Goal: Task Accomplishment & Management: Use online tool/utility

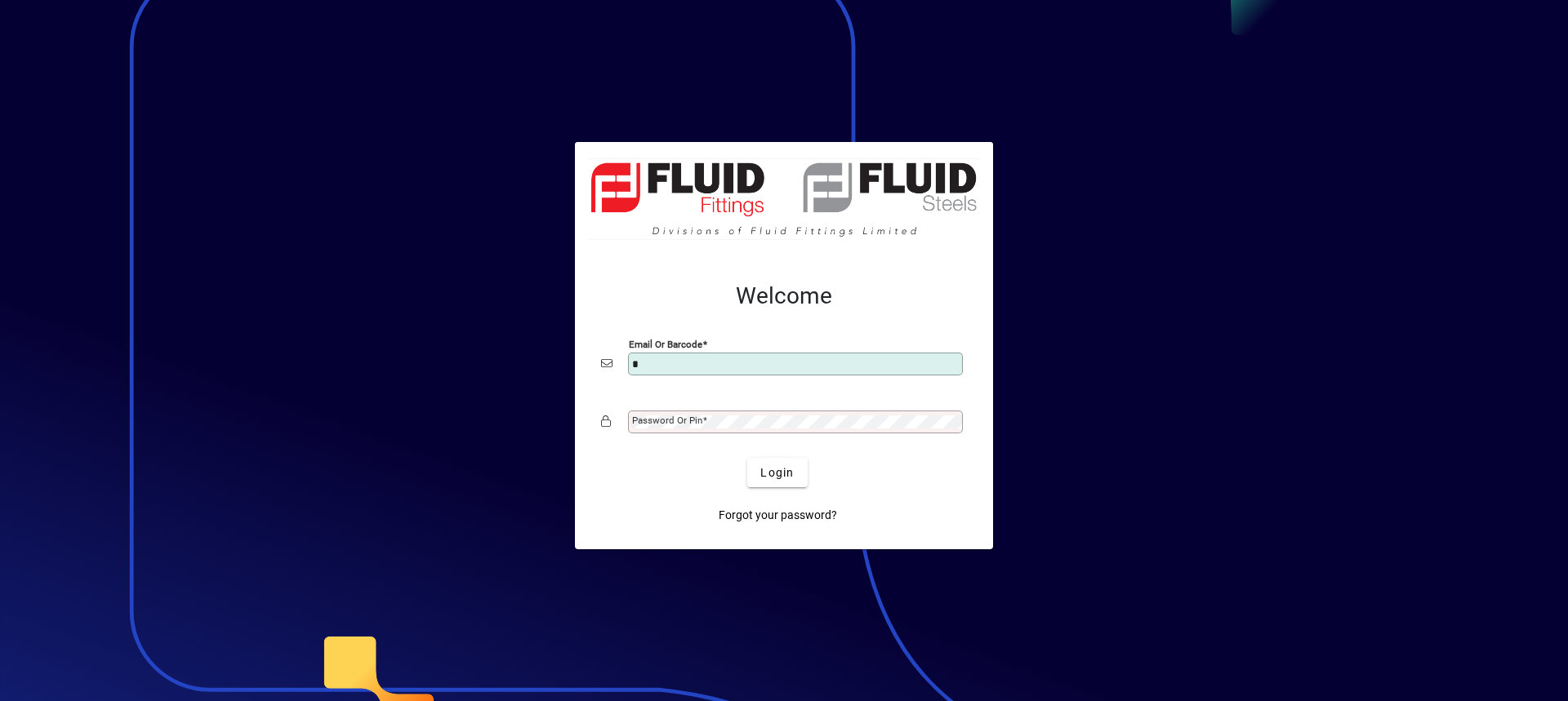
type input "**********"
click at [693, 424] on mat-label "Password or Pin" at bounding box center [667, 420] width 71 height 11
click at [747, 458] on button "Login" at bounding box center [776, 472] width 59 height 29
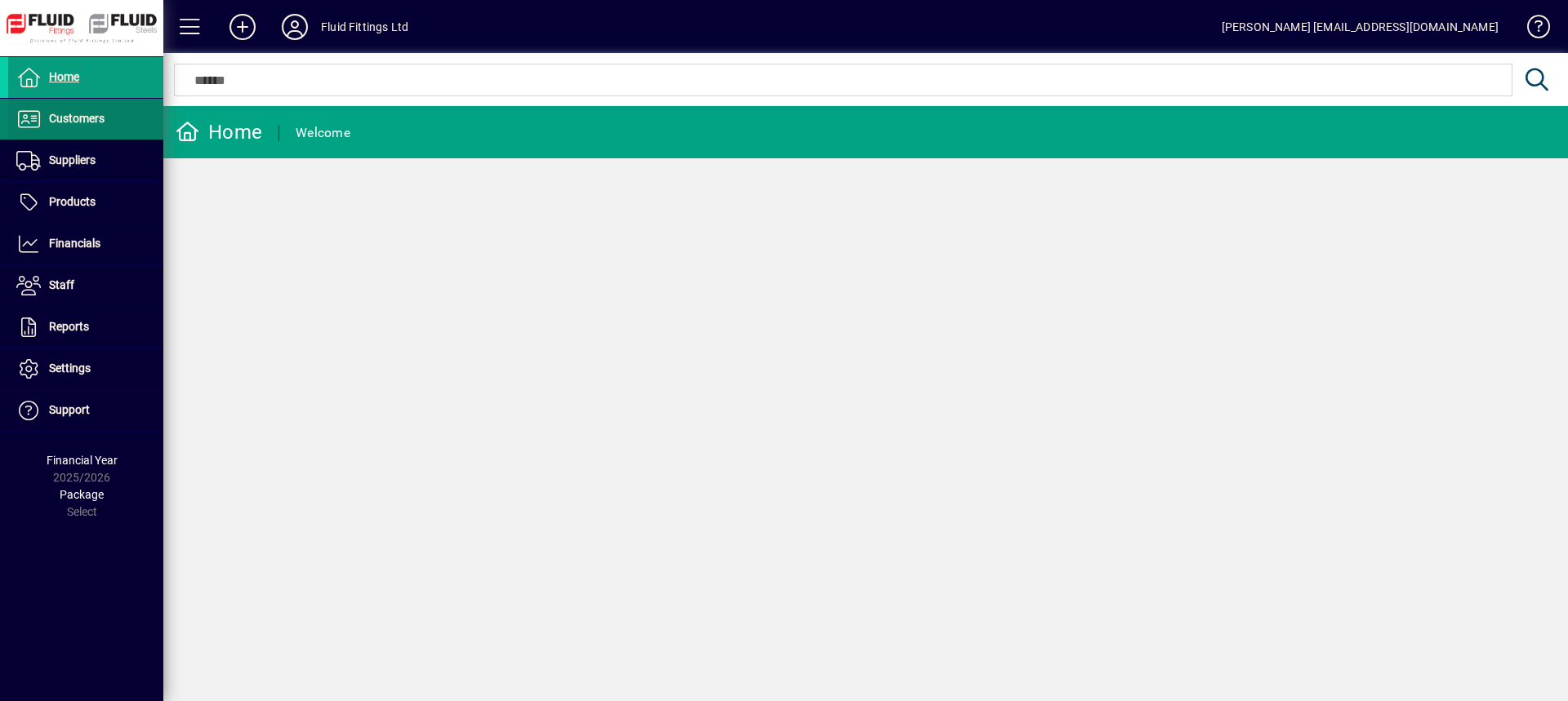
click at [77, 123] on span "Customers" at bounding box center [77, 118] width 56 height 13
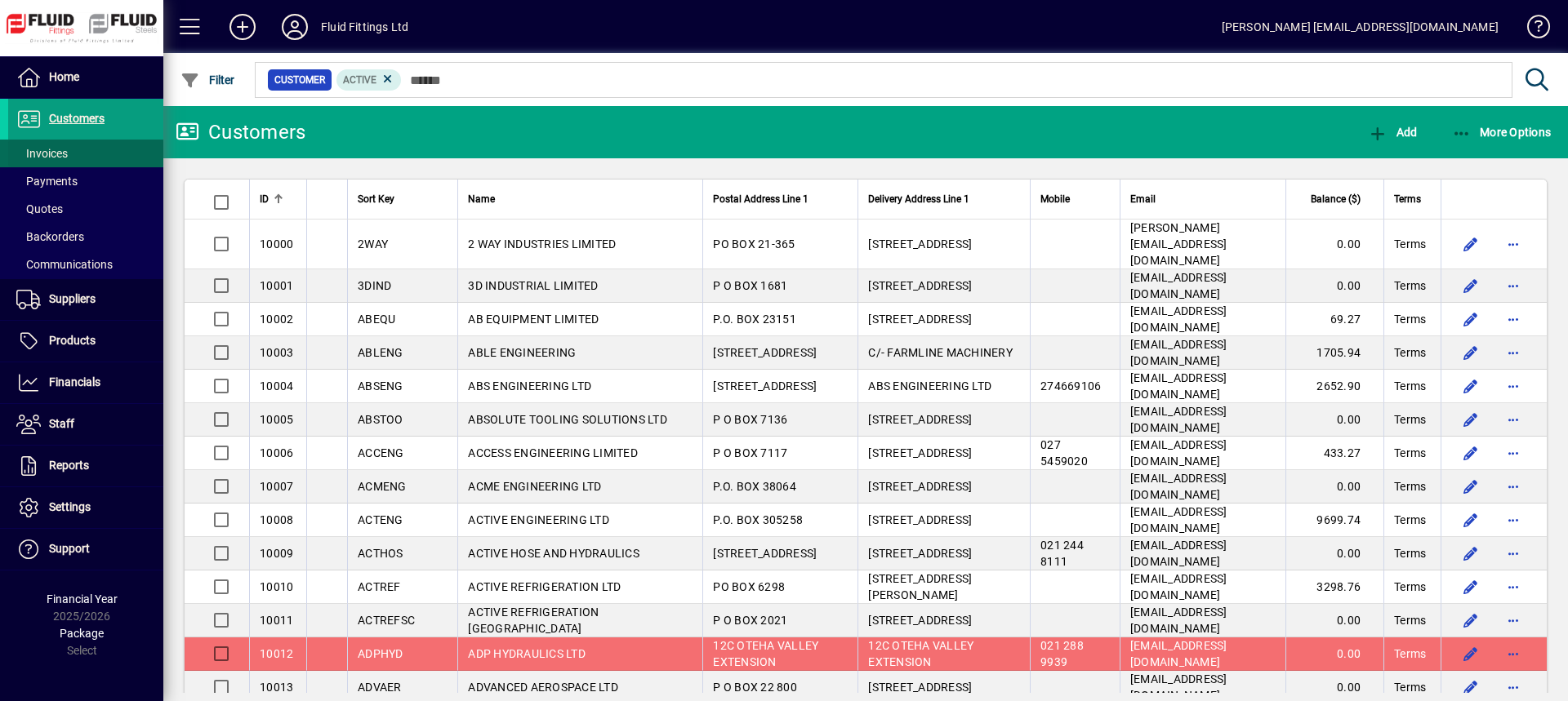
click at [72, 158] on span at bounding box center [85, 154] width 155 height 40
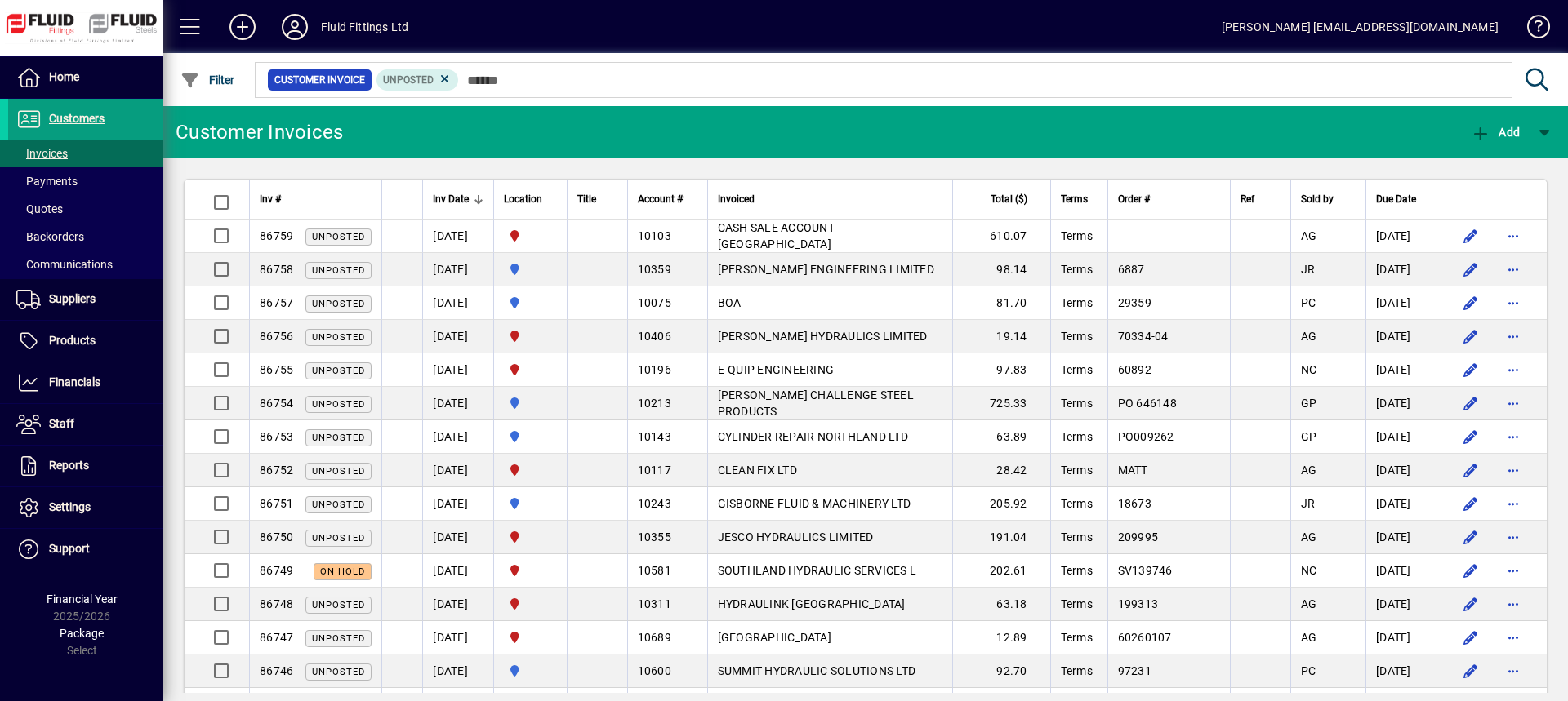
click at [1005, 200] on span "Total ($)" at bounding box center [1009, 199] width 37 height 18
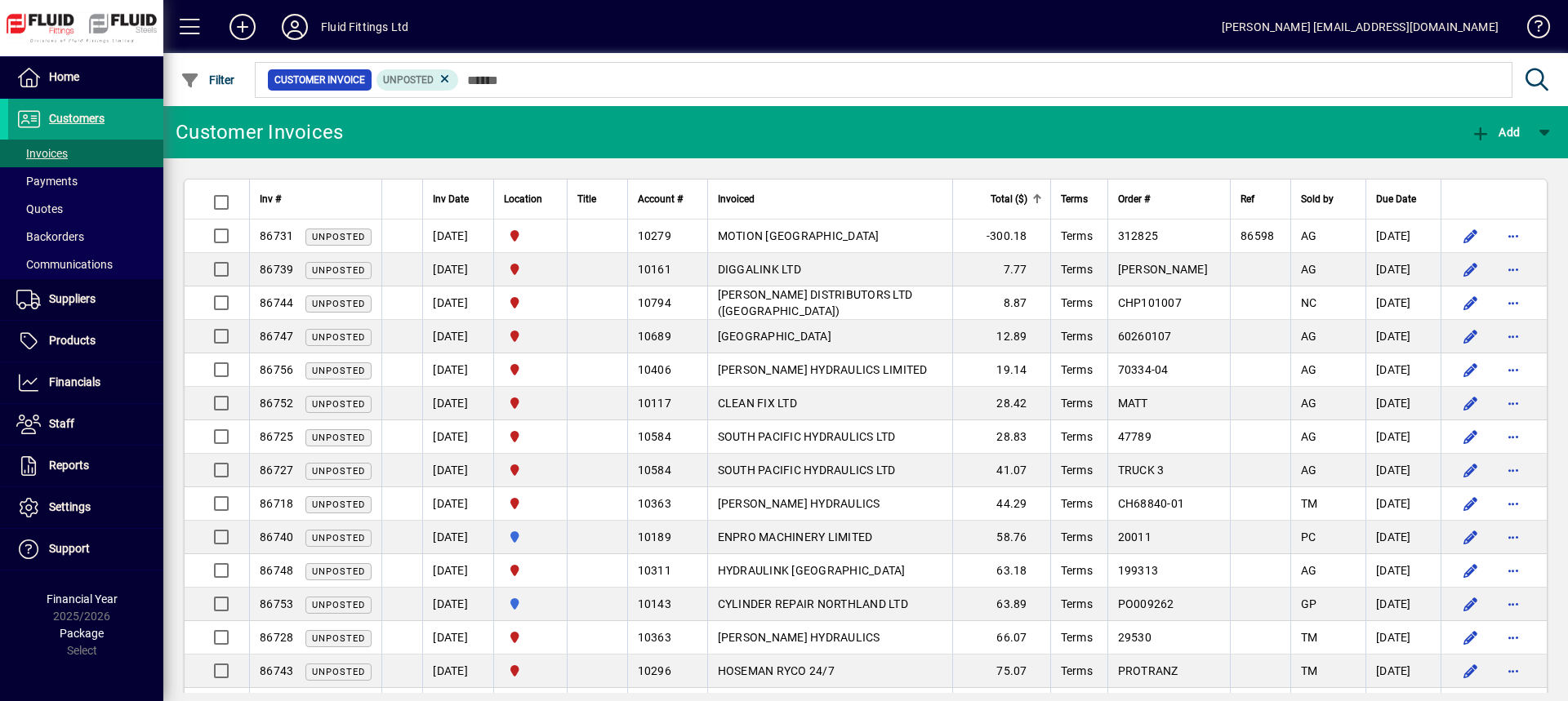
click at [1005, 200] on span "Total ($)" at bounding box center [1009, 199] width 37 height 18
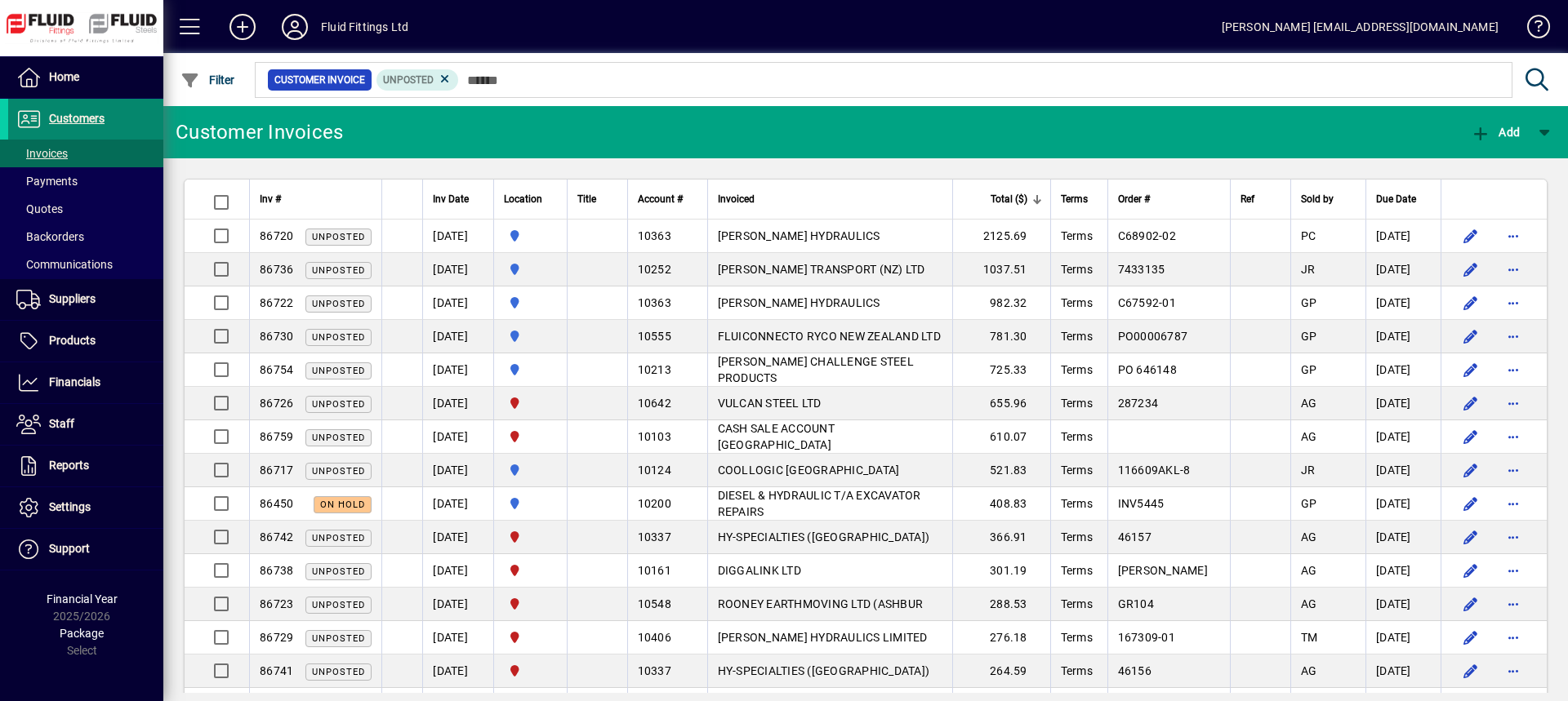
click at [78, 110] on span "Customers" at bounding box center [56, 119] width 96 height 20
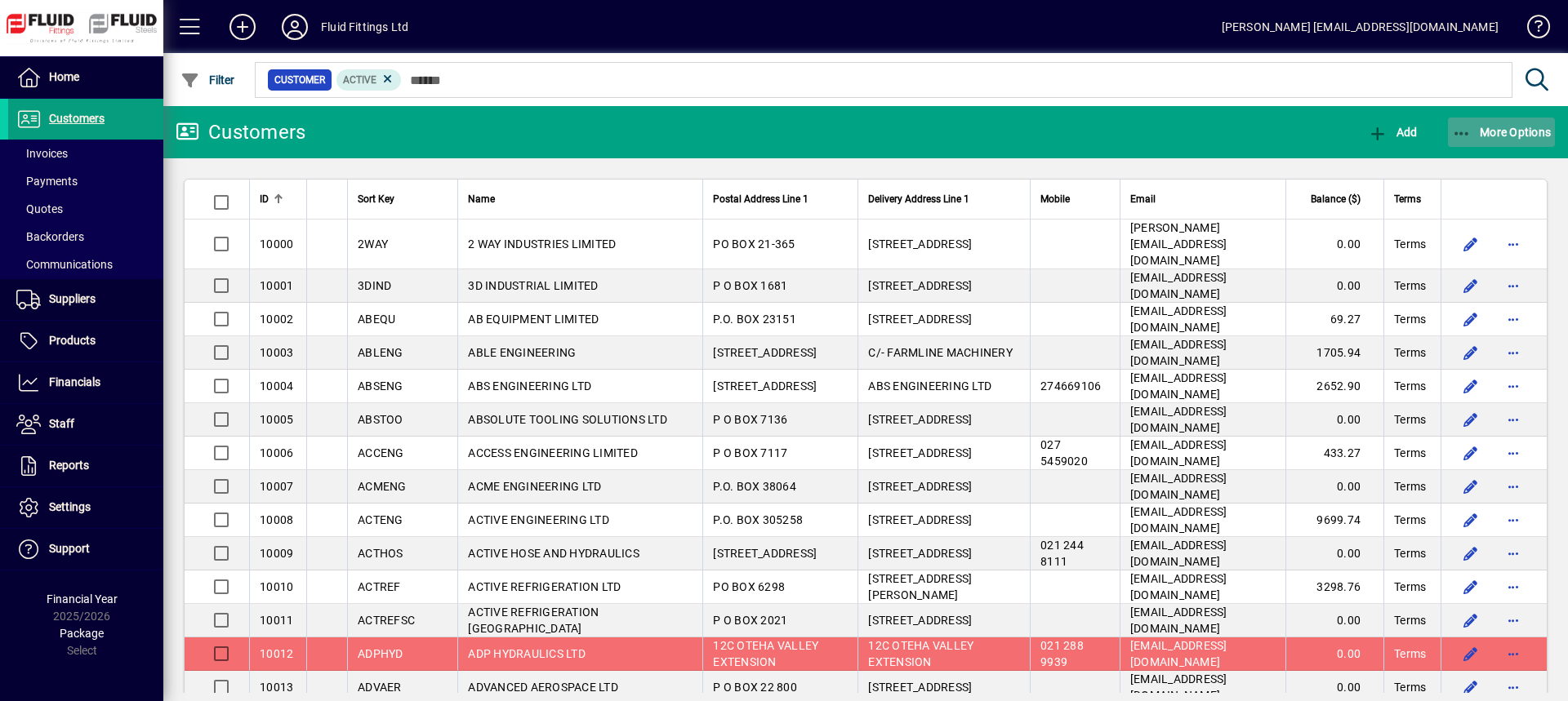
click at [1517, 131] on span "More Options" at bounding box center [1502, 132] width 100 height 13
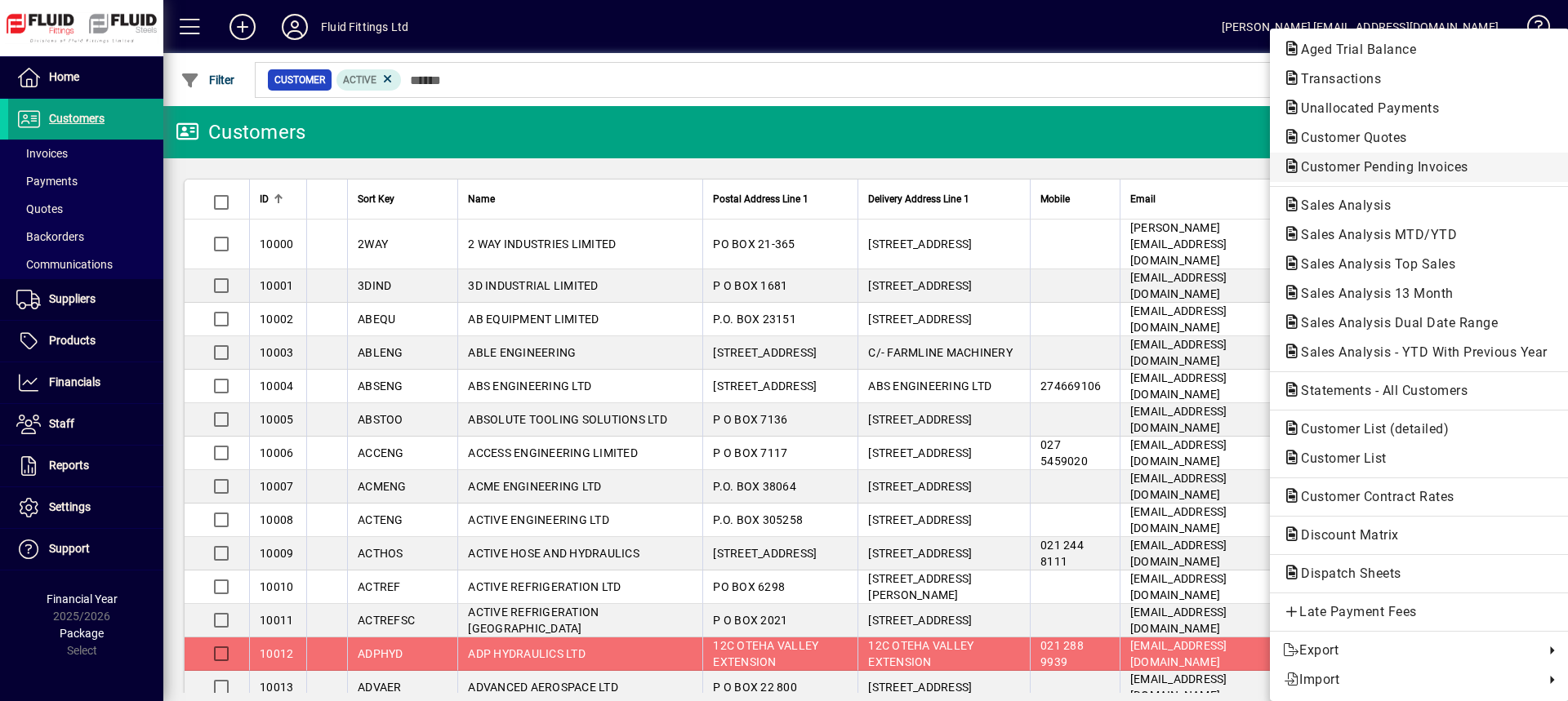
click at [1350, 167] on span "Customer Pending Invoices" at bounding box center [1379, 167] width 194 height 15
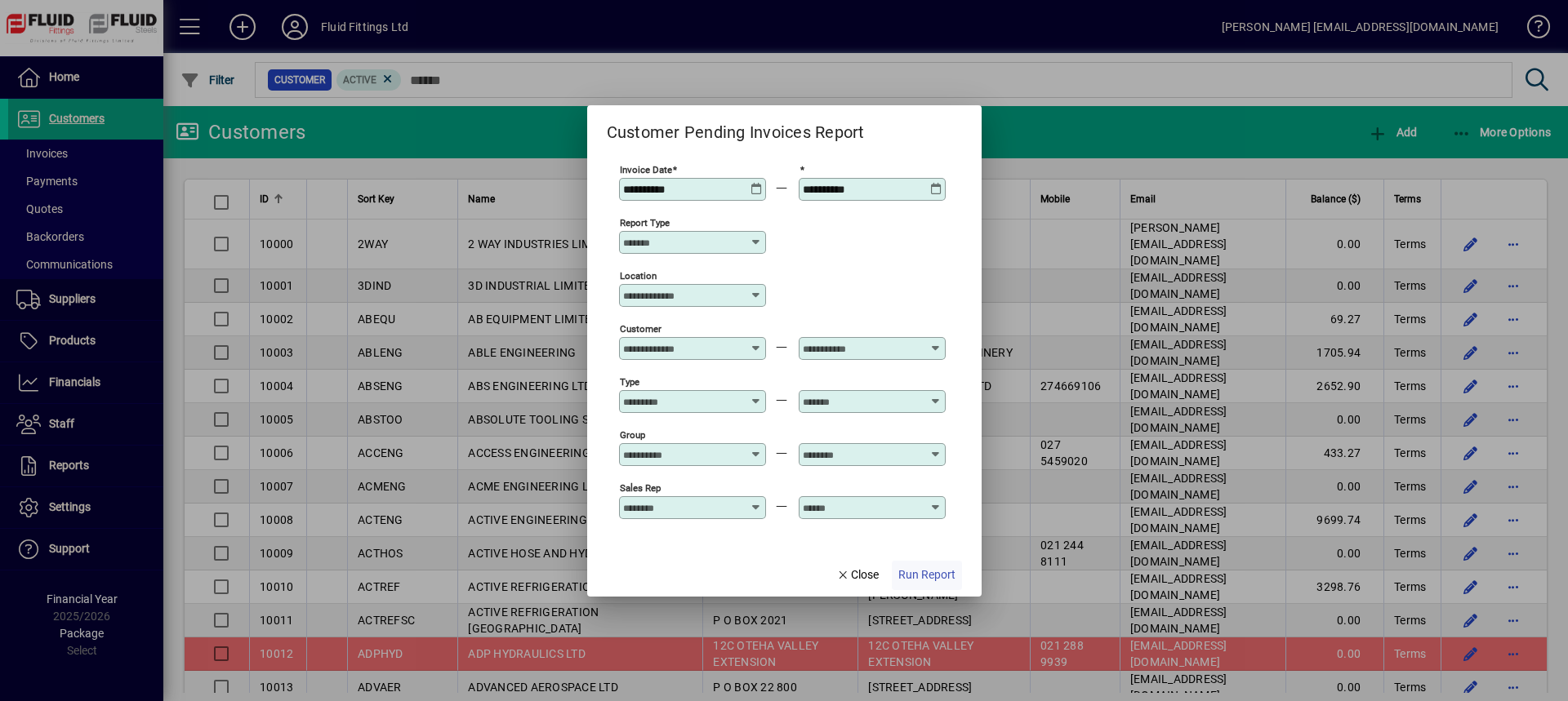
click at [941, 580] on span "Run Report" at bounding box center [927, 575] width 57 height 17
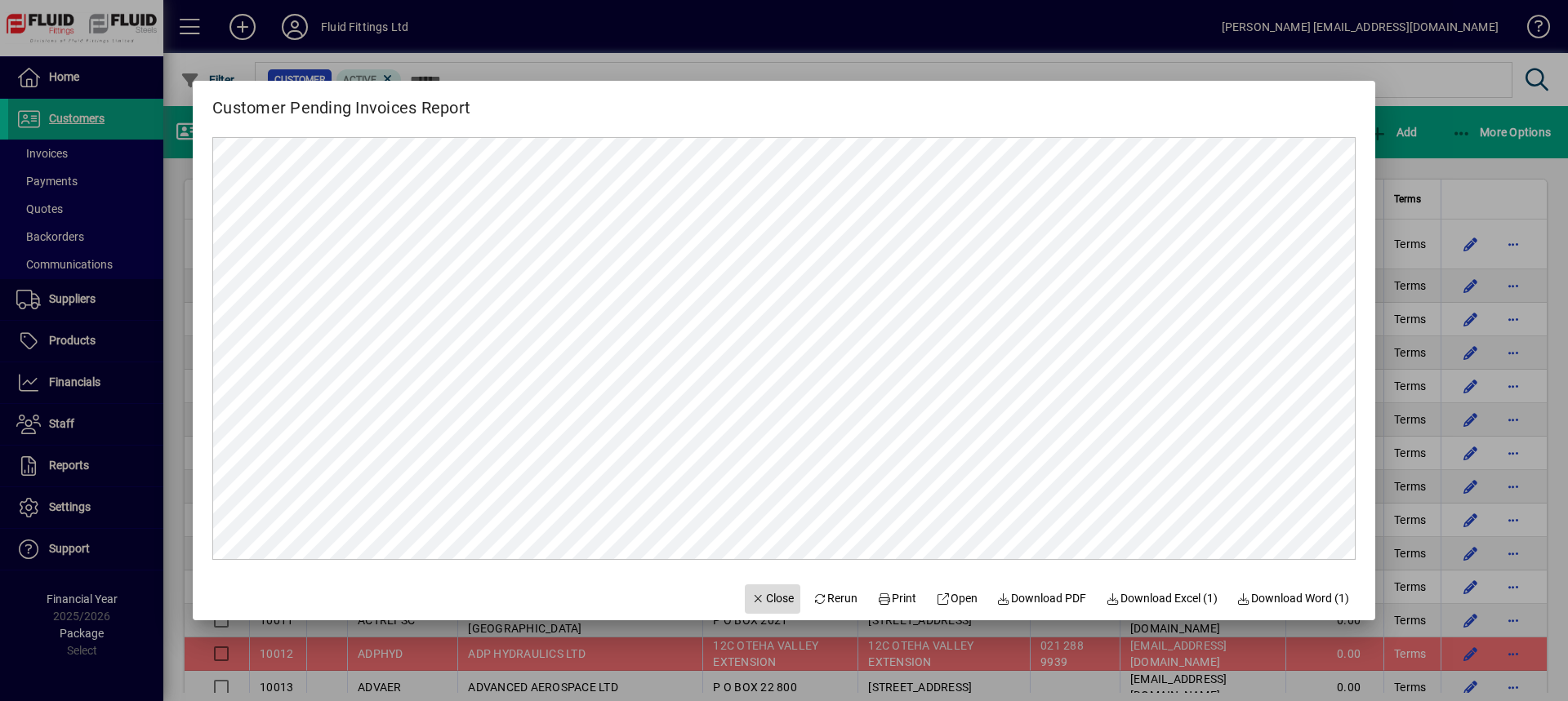
click at [761, 600] on span "Close" at bounding box center [772, 599] width 42 height 17
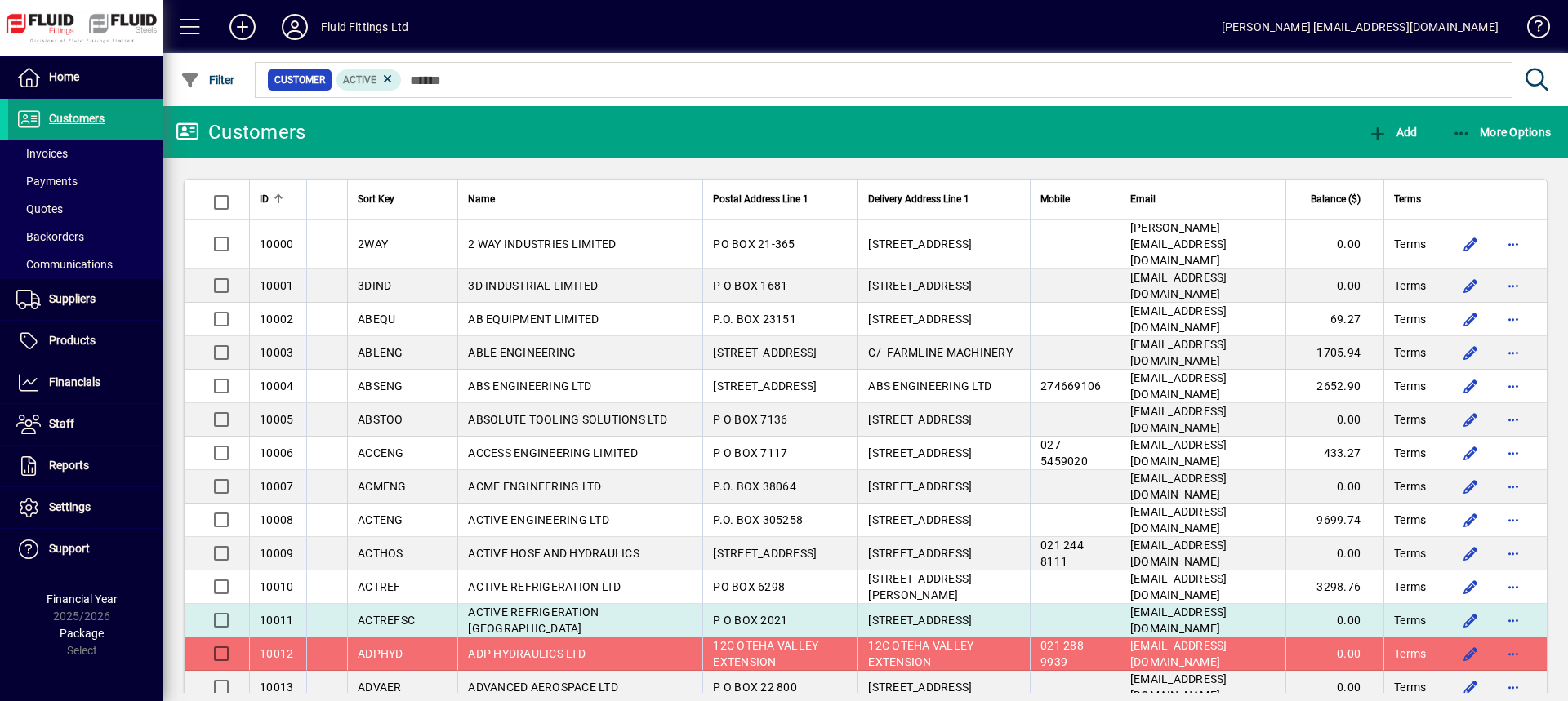
scroll to position [82, 0]
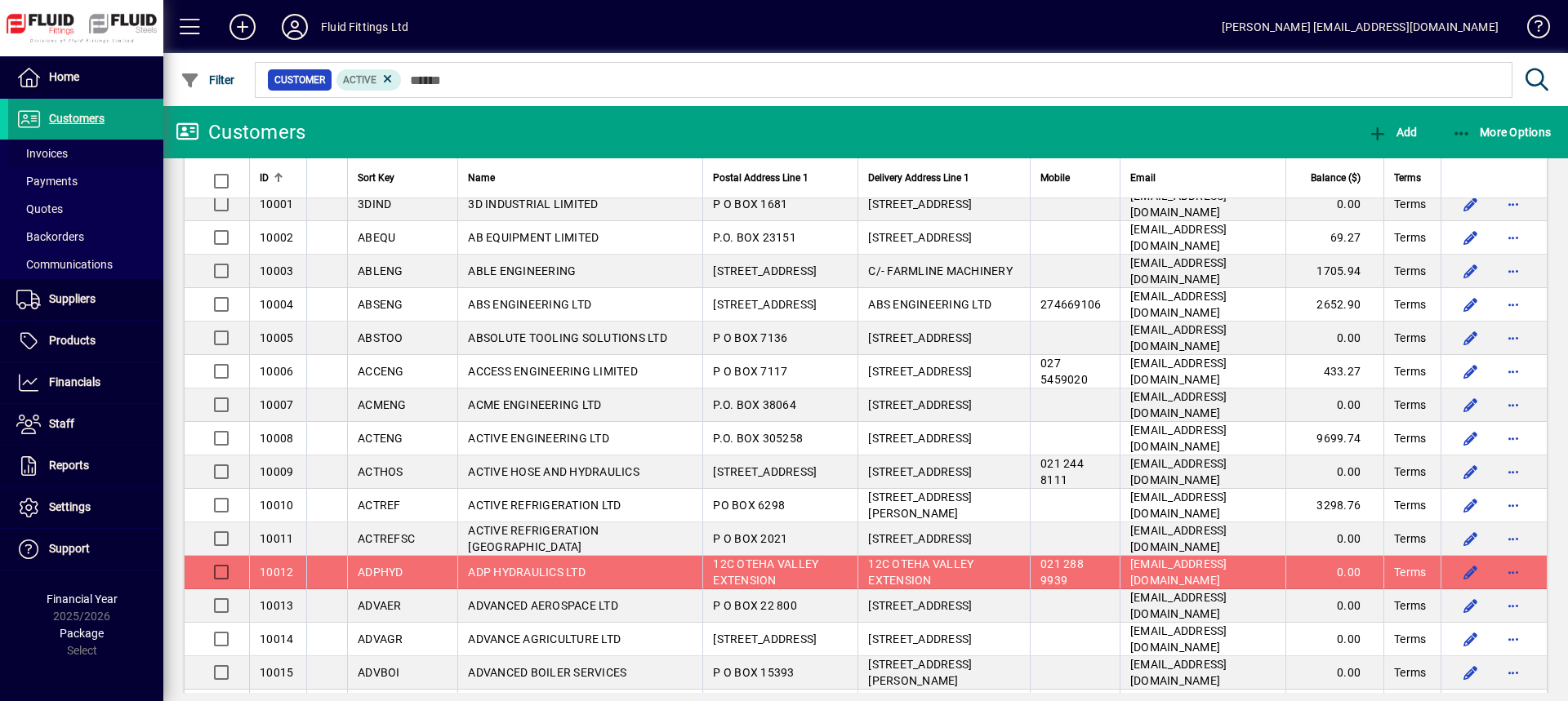
click at [59, 154] on span "Invoices" at bounding box center [42, 153] width 52 height 13
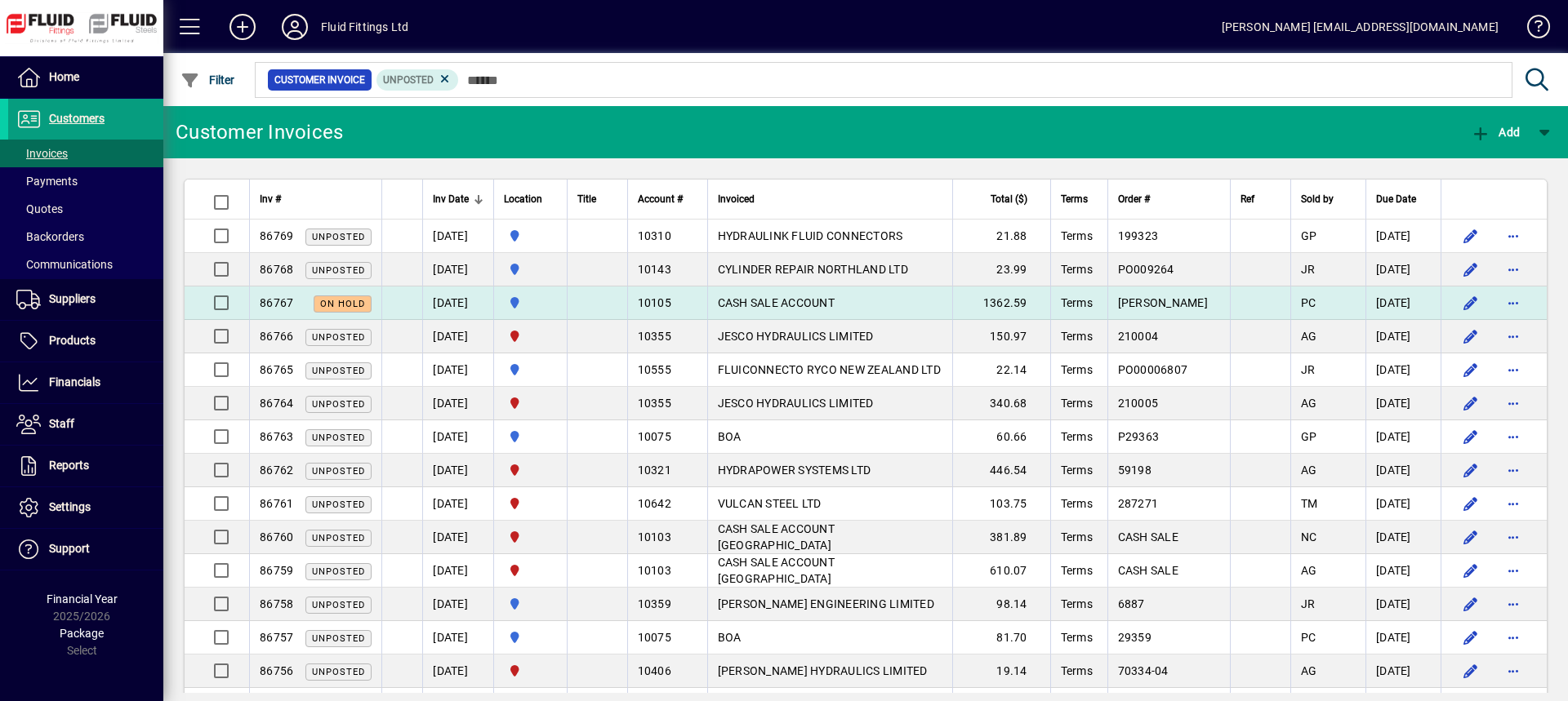
click at [773, 300] on span "CASH SALE ACCOUNT" at bounding box center [776, 302] width 117 height 13
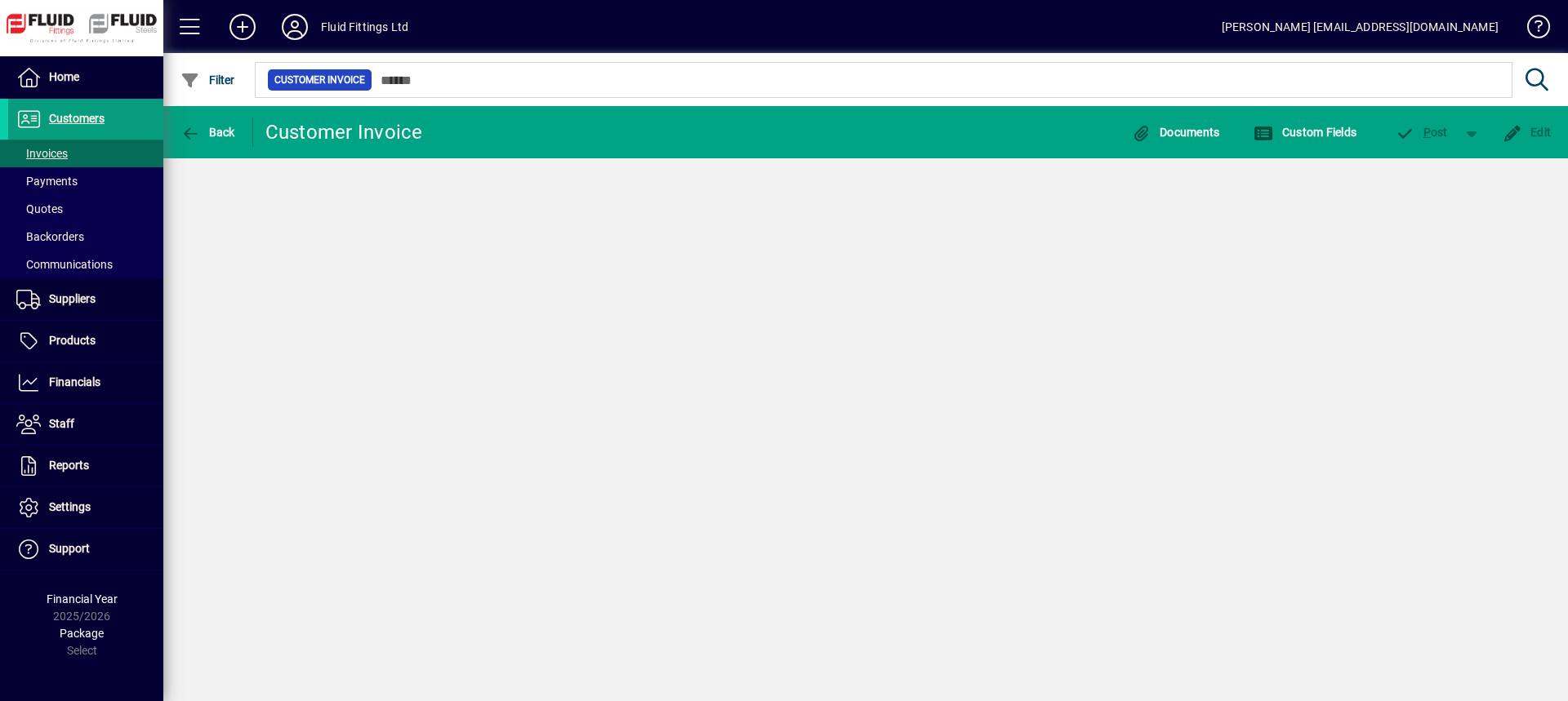
click at [773, 299] on div "Back Customer Invoice Documents Custom Fields P ost Edit" at bounding box center [866, 403] width 1404 height 595
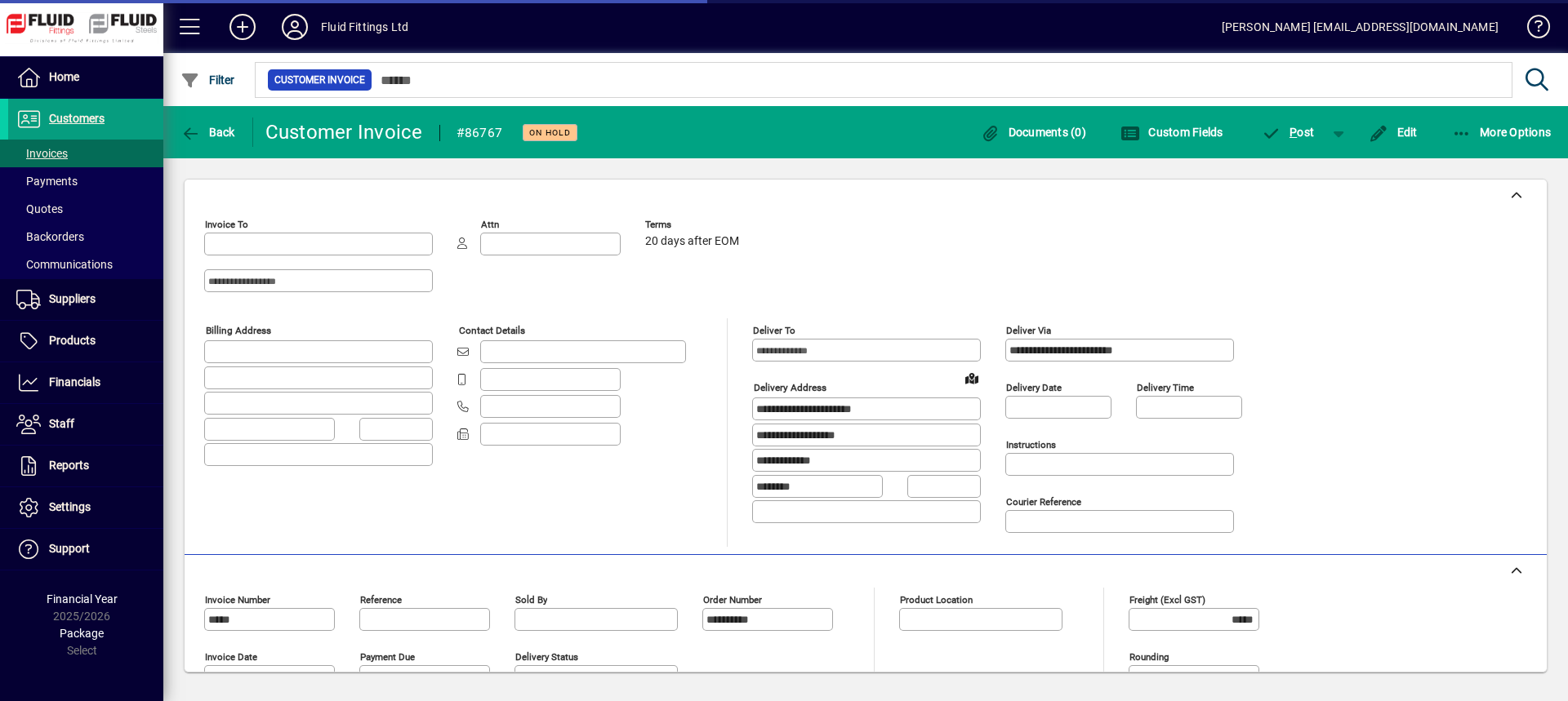
type input "**********"
type input "********"
type input "*********"
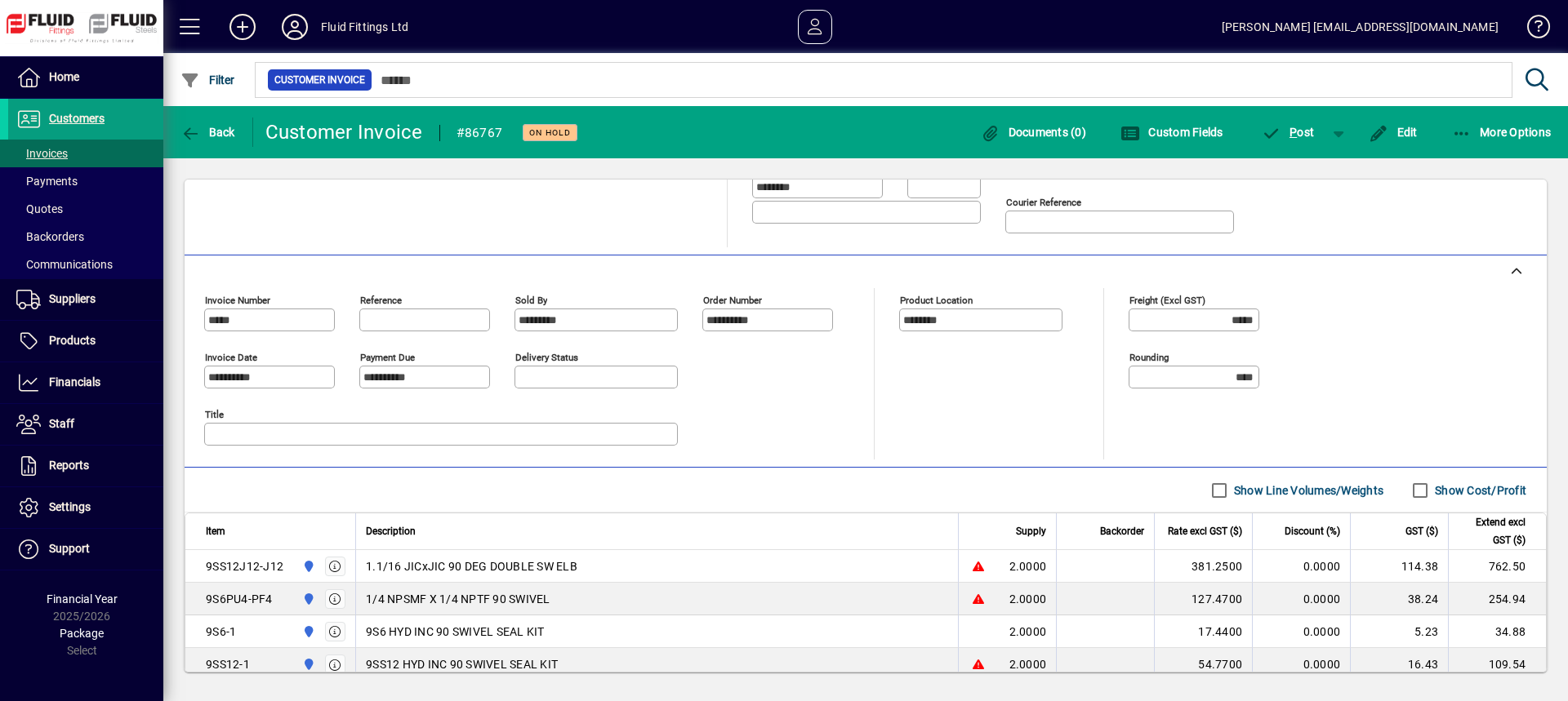
scroll to position [402, 0]
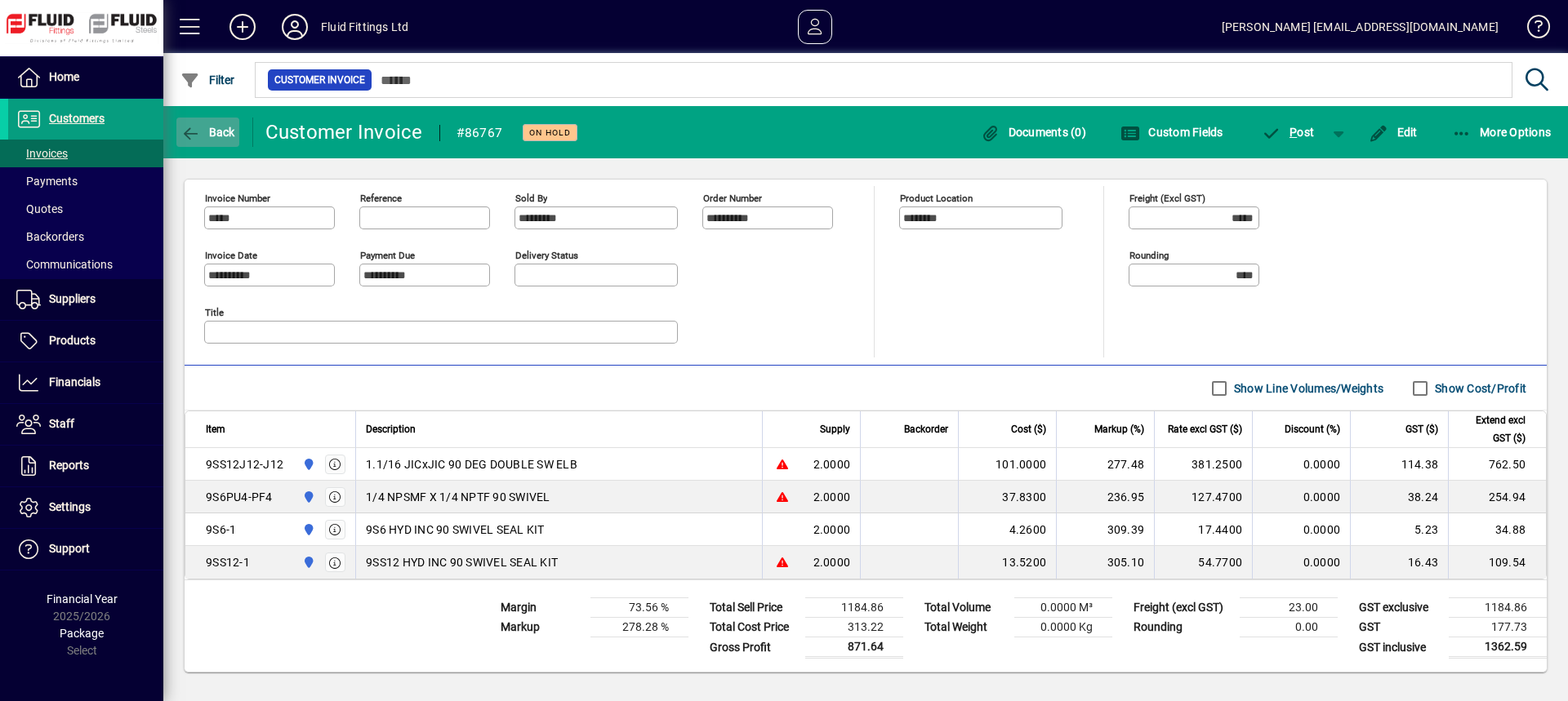
click at [220, 123] on span "button" at bounding box center [207, 132] width 63 height 40
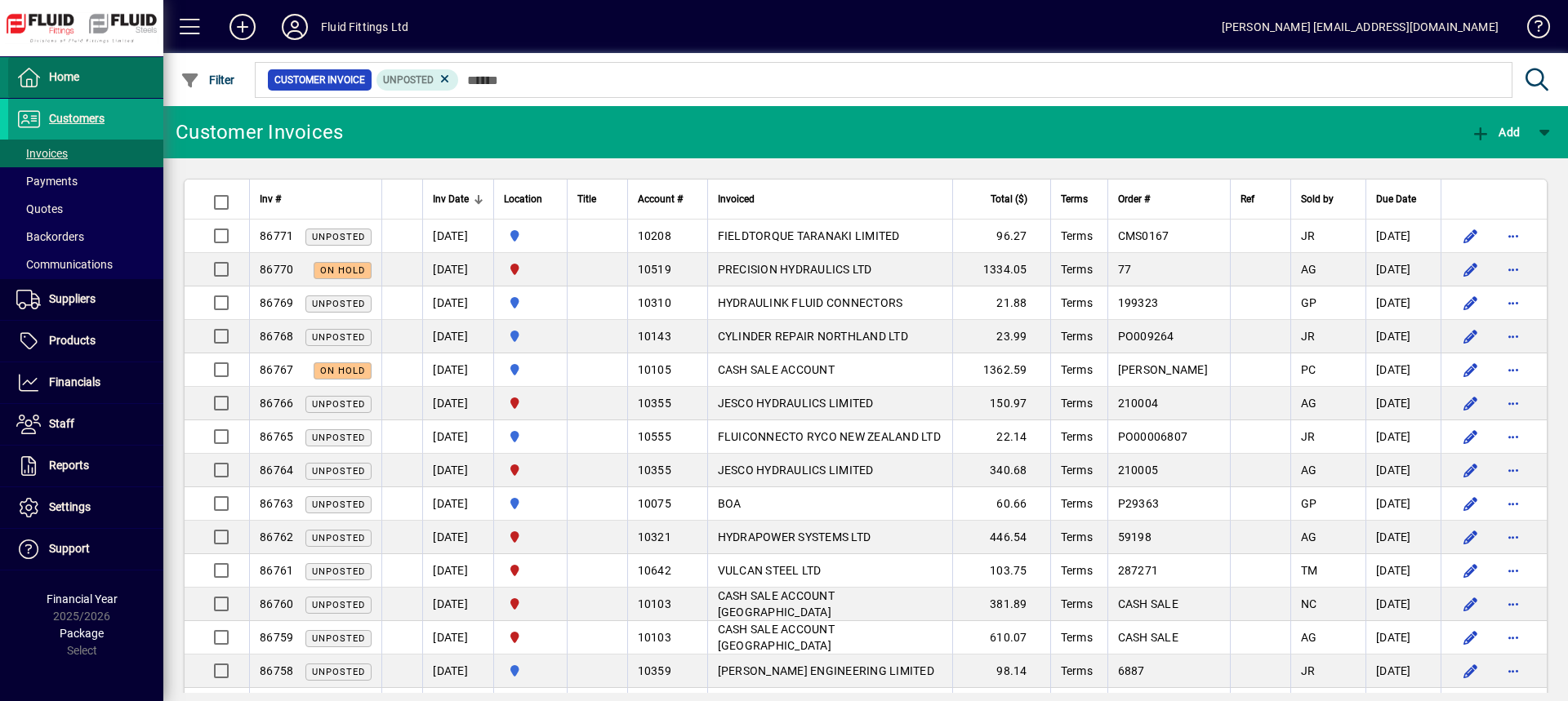
click at [72, 81] on span "Home" at bounding box center [64, 77] width 30 height 13
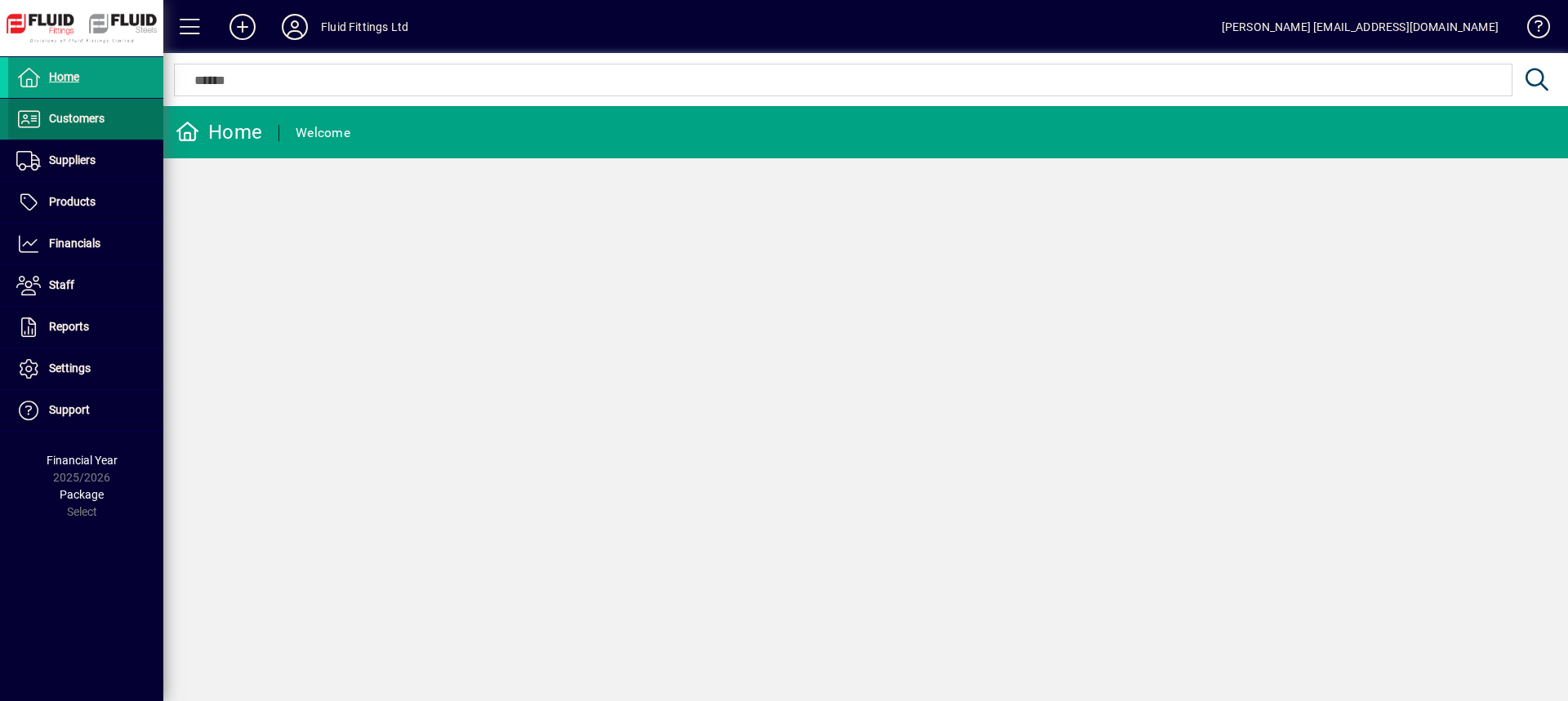
click at [77, 117] on span "Customers" at bounding box center [77, 118] width 56 height 13
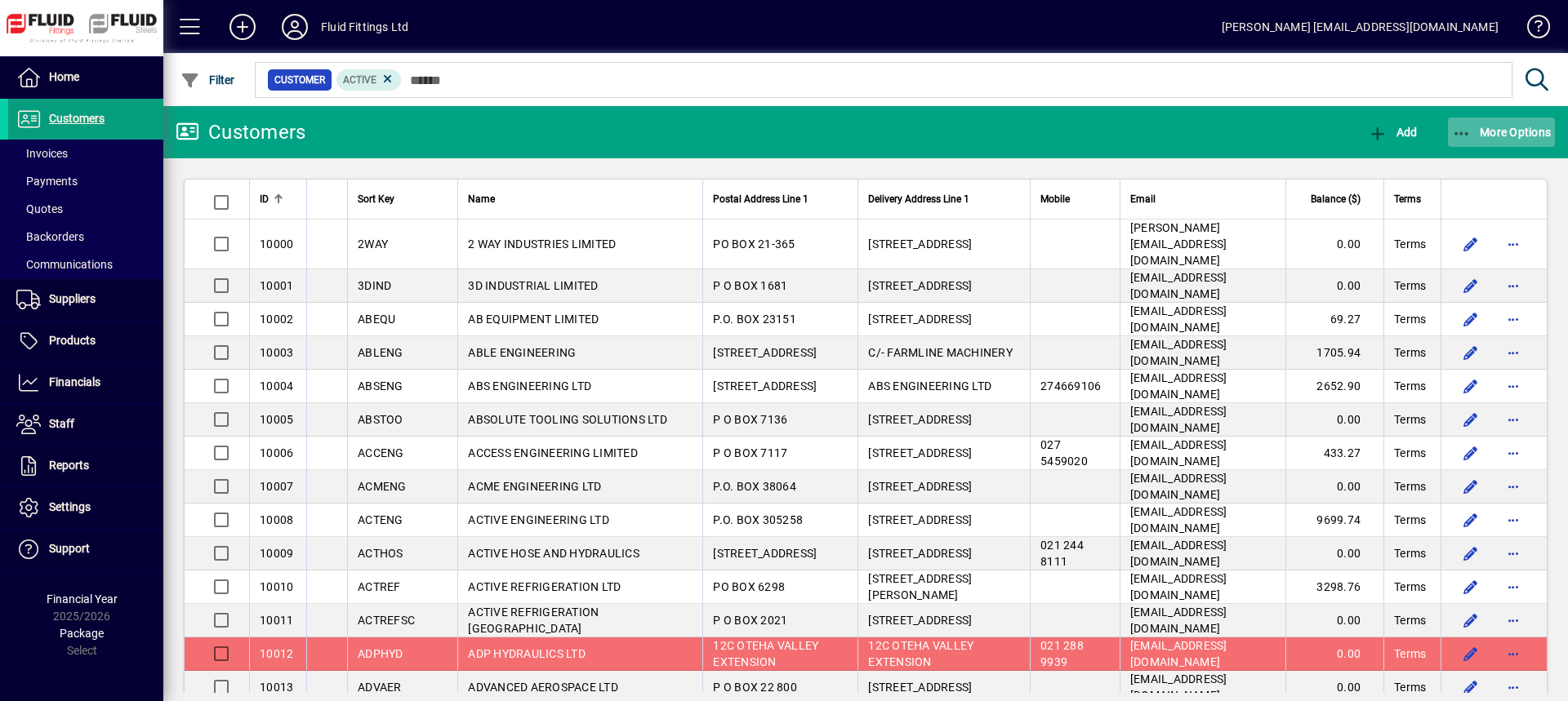
click at [1498, 124] on span "button" at bounding box center [1501, 132] width 108 height 40
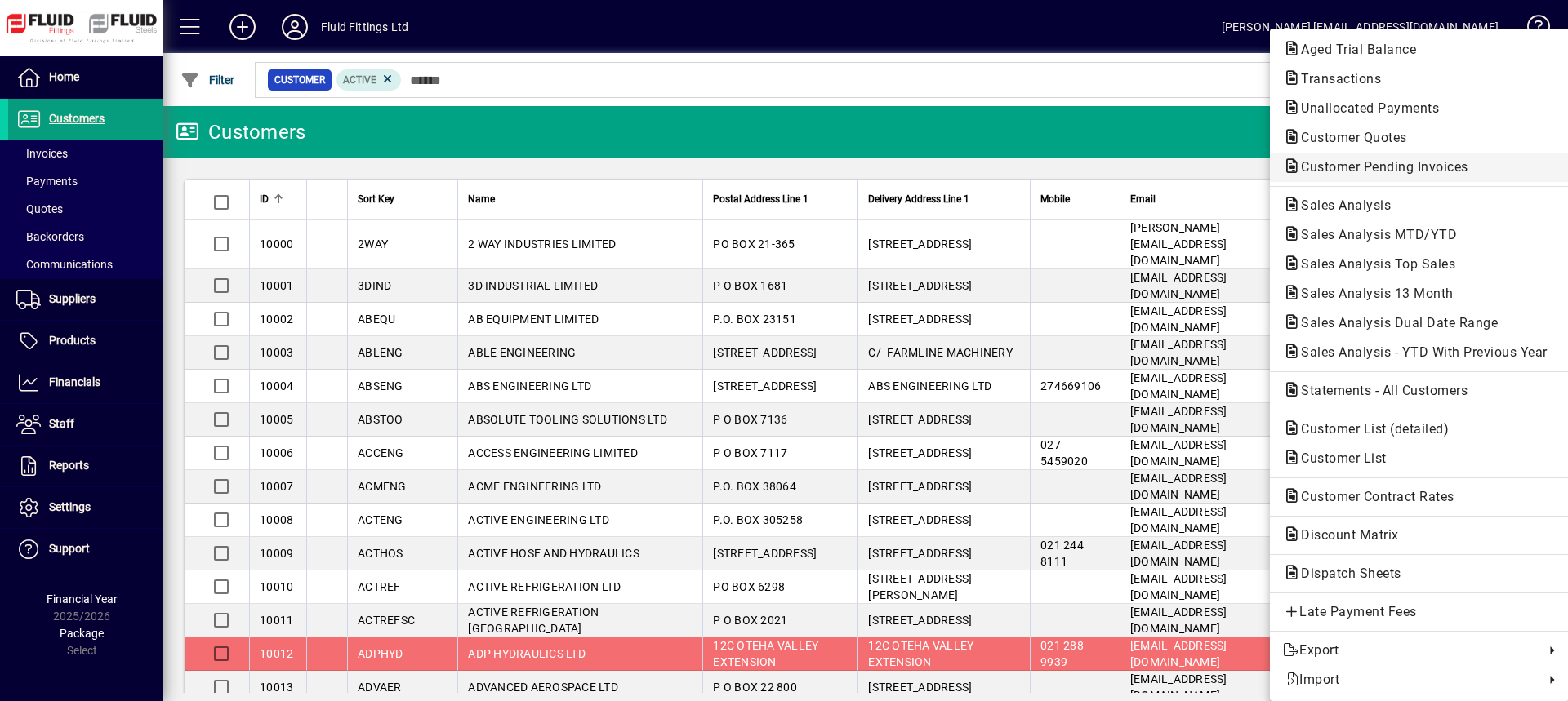
click at [1358, 171] on span "Customer Pending Invoices" at bounding box center [1379, 167] width 194 height 15
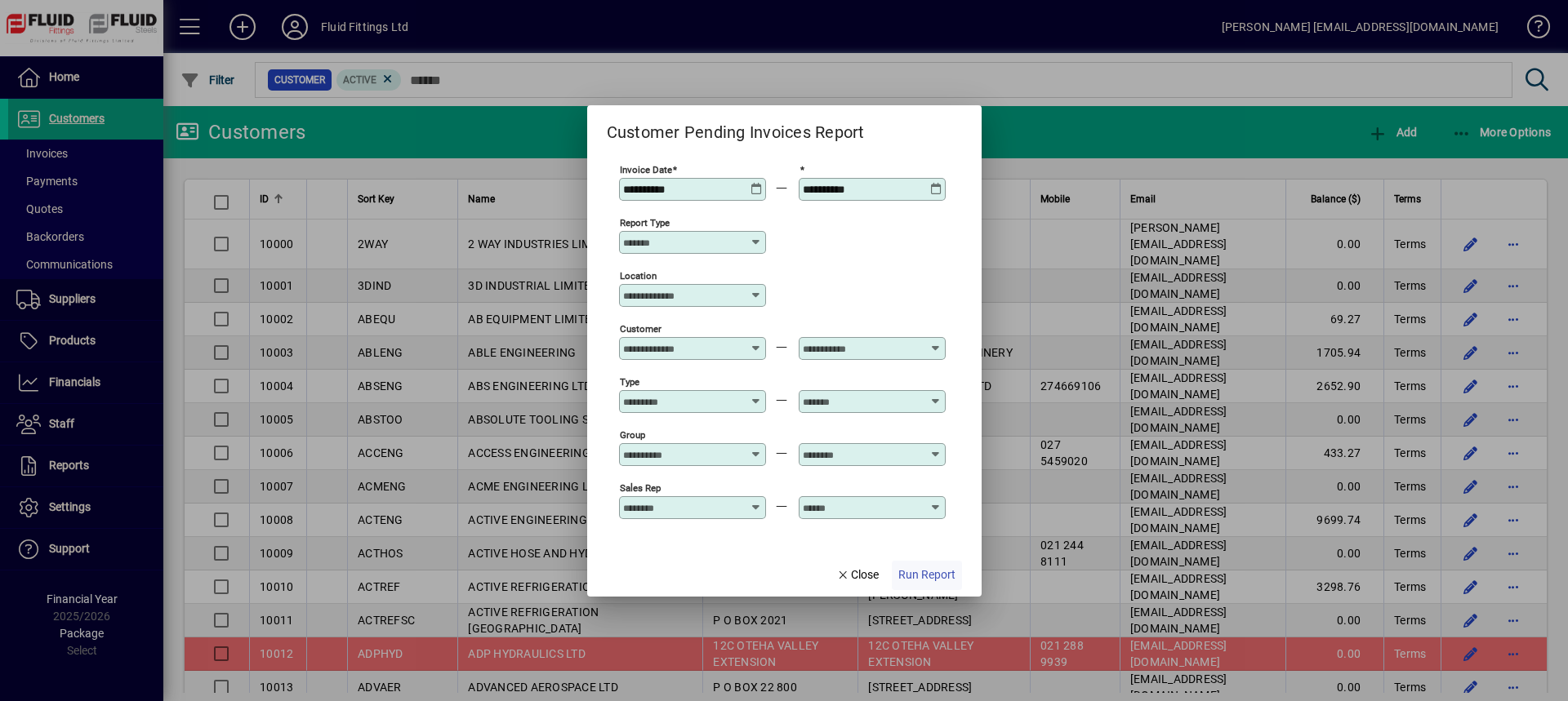
click at [917, 578] on span "Run Report" at bounding box center [927, 575] width 57 height 17
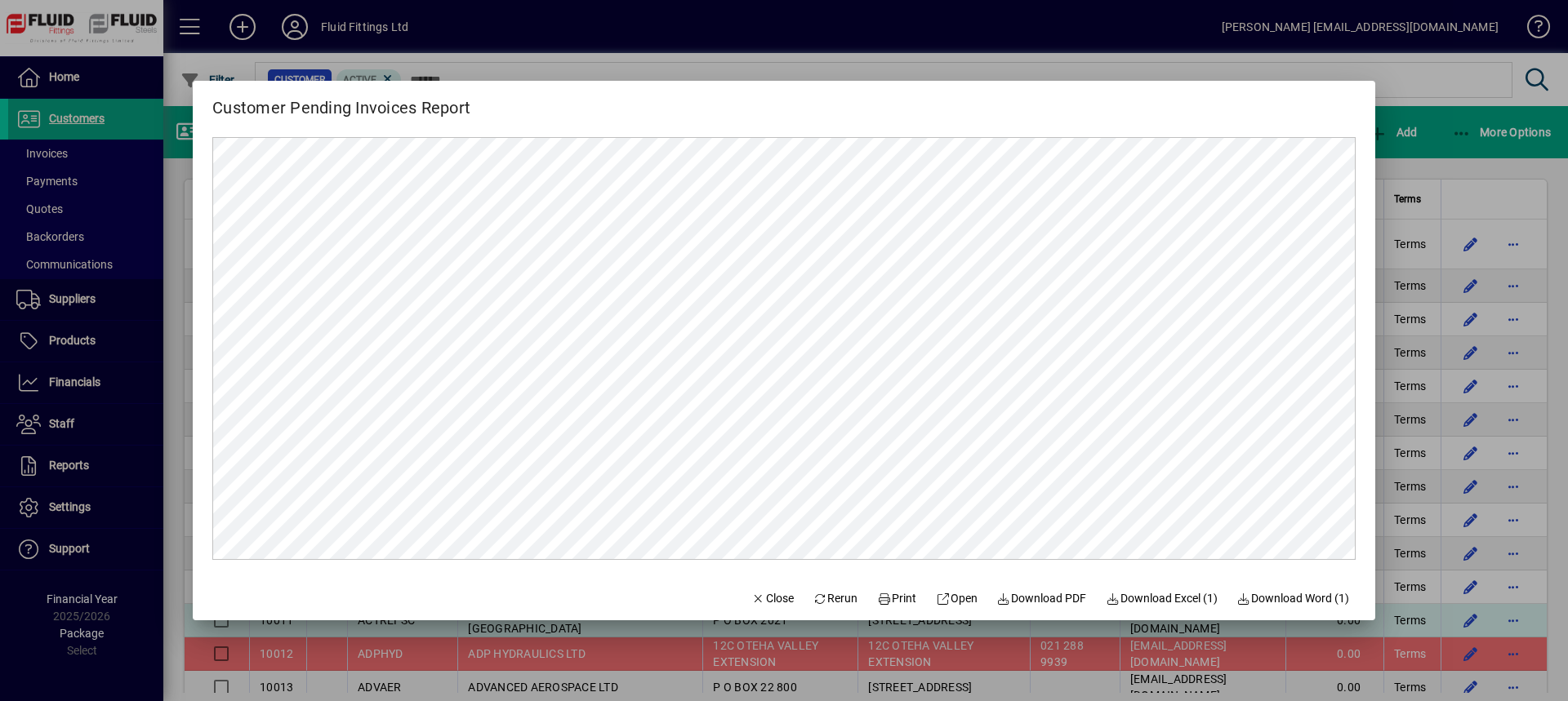
click at [759, 599] on span "Close" at bounding box center [772, 599] width 42 height 17
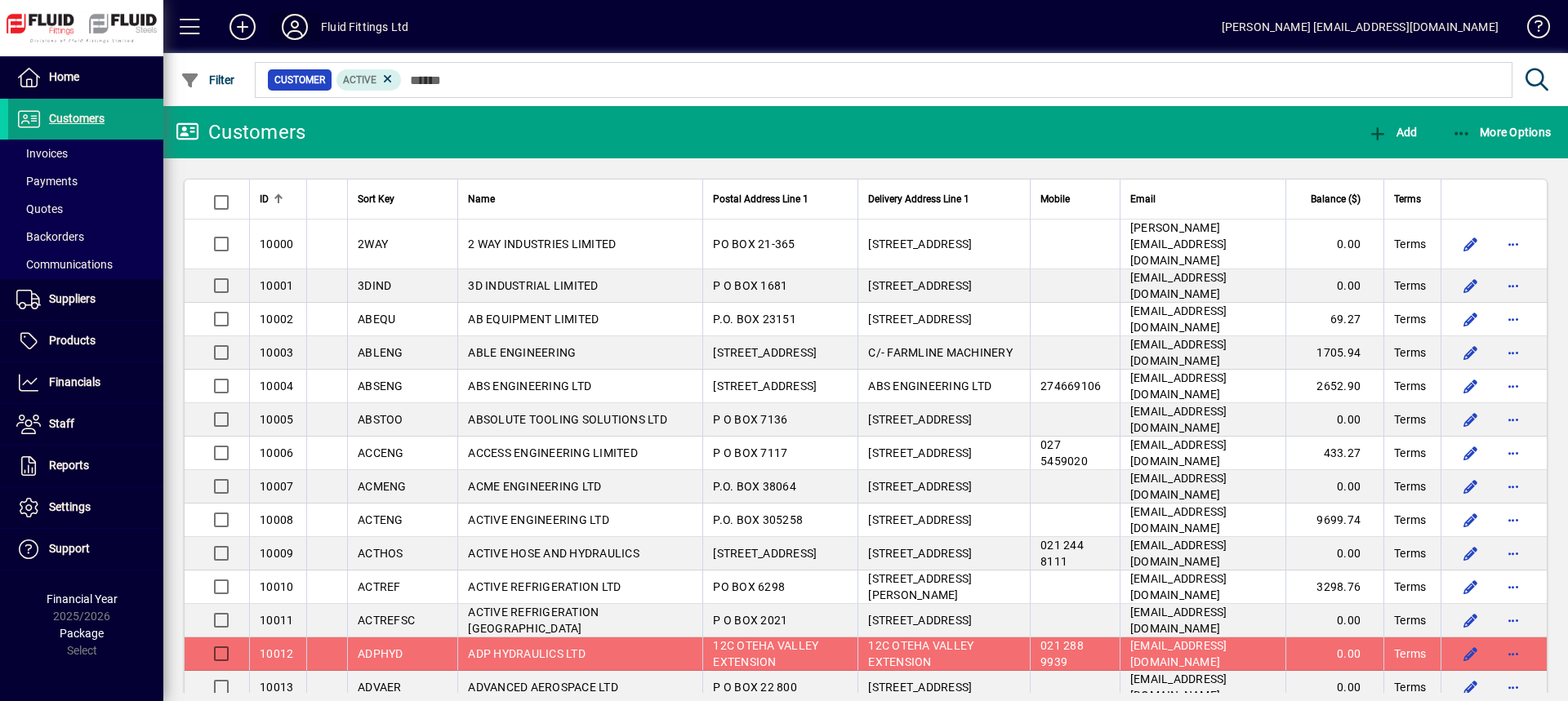
click at [289, 25] on icon at bounding box center [295, 27] width 33 height 26
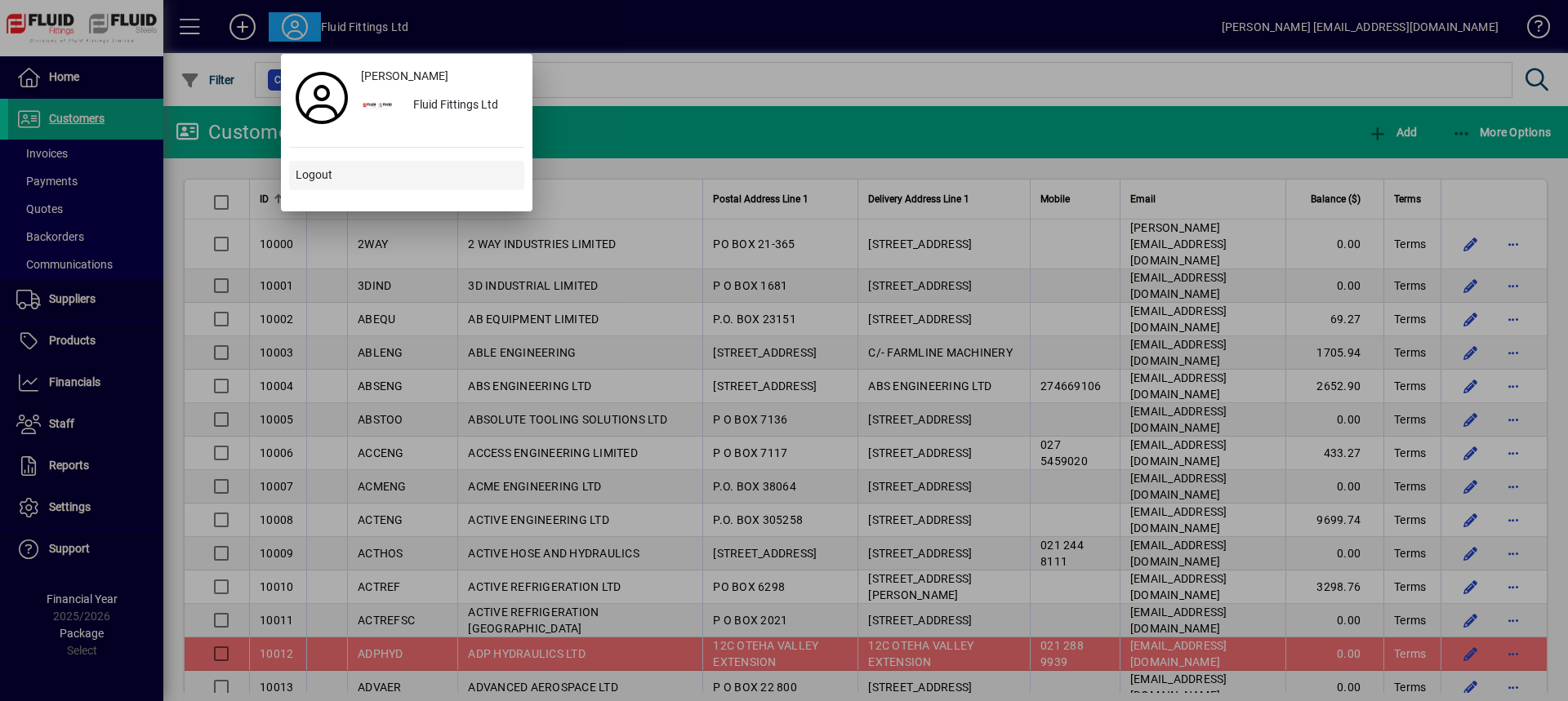
click at [323, 177] on span "Logout" at bounding box center [313, 175] width 37 height 17
